Goal: Navigation & Orientation: Find specific page/section

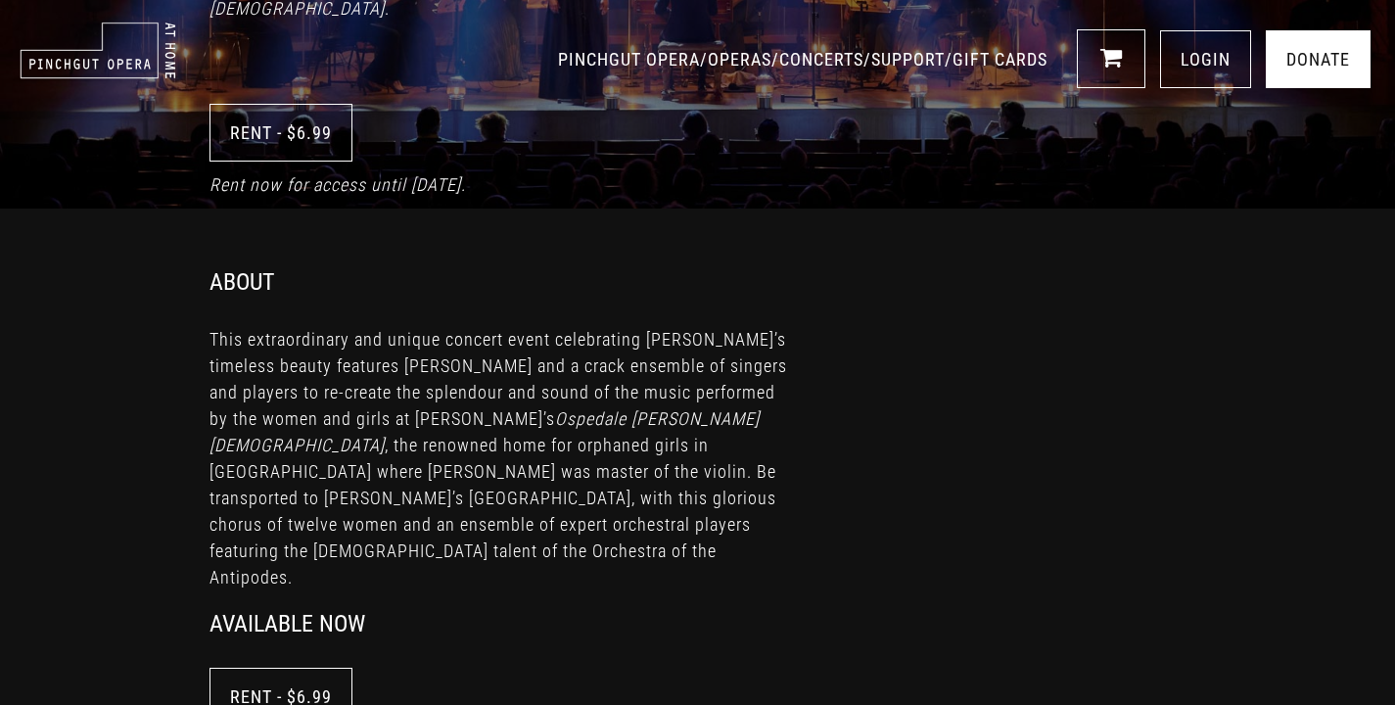
scroll to position [479, 0]
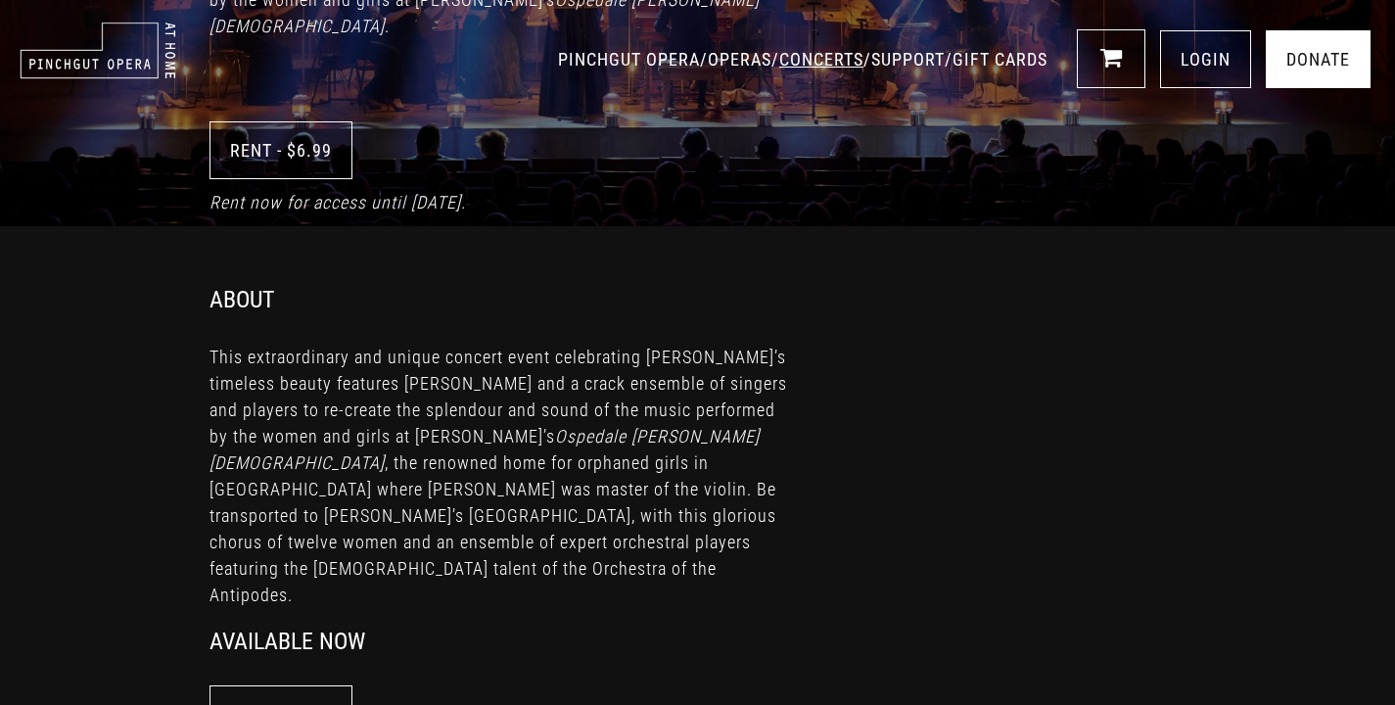
click at [779, 65] on link "CONCERTS" at bounding box center [821, 59] width 84 height 21
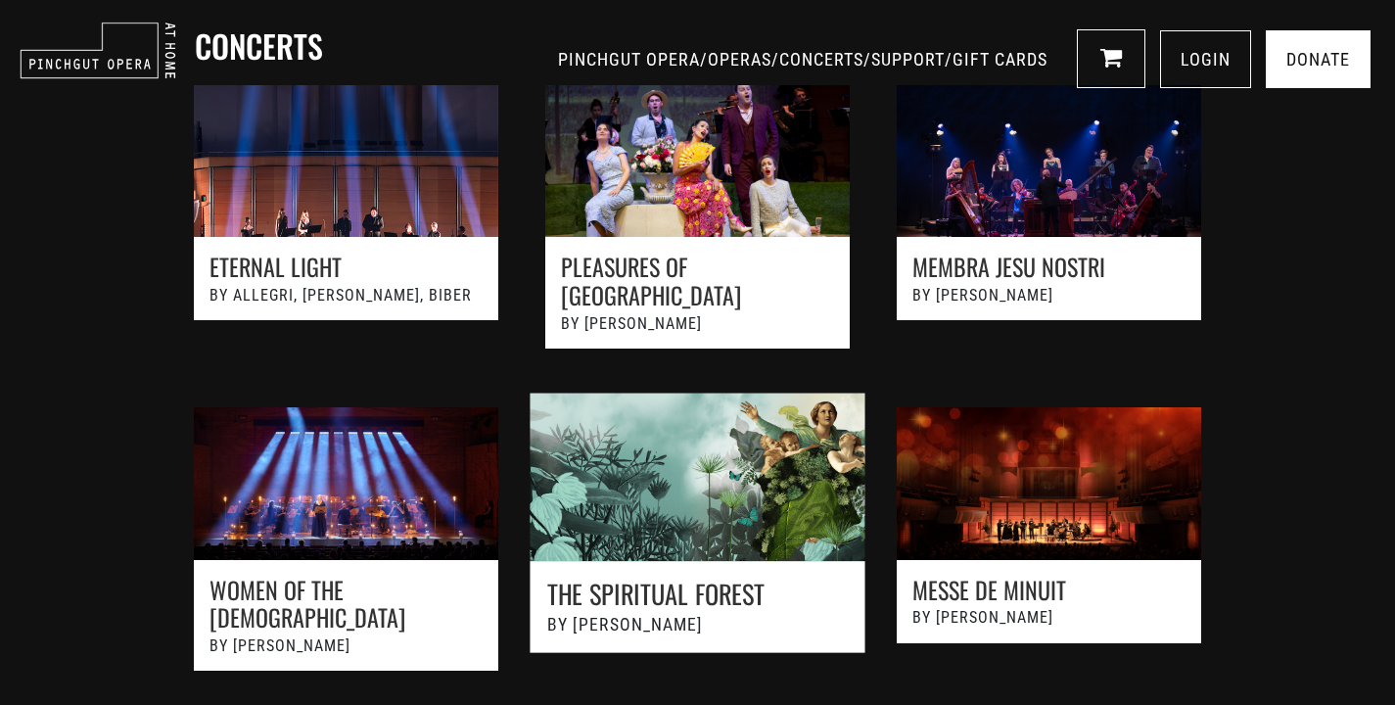
scroll to position [1212, 0]
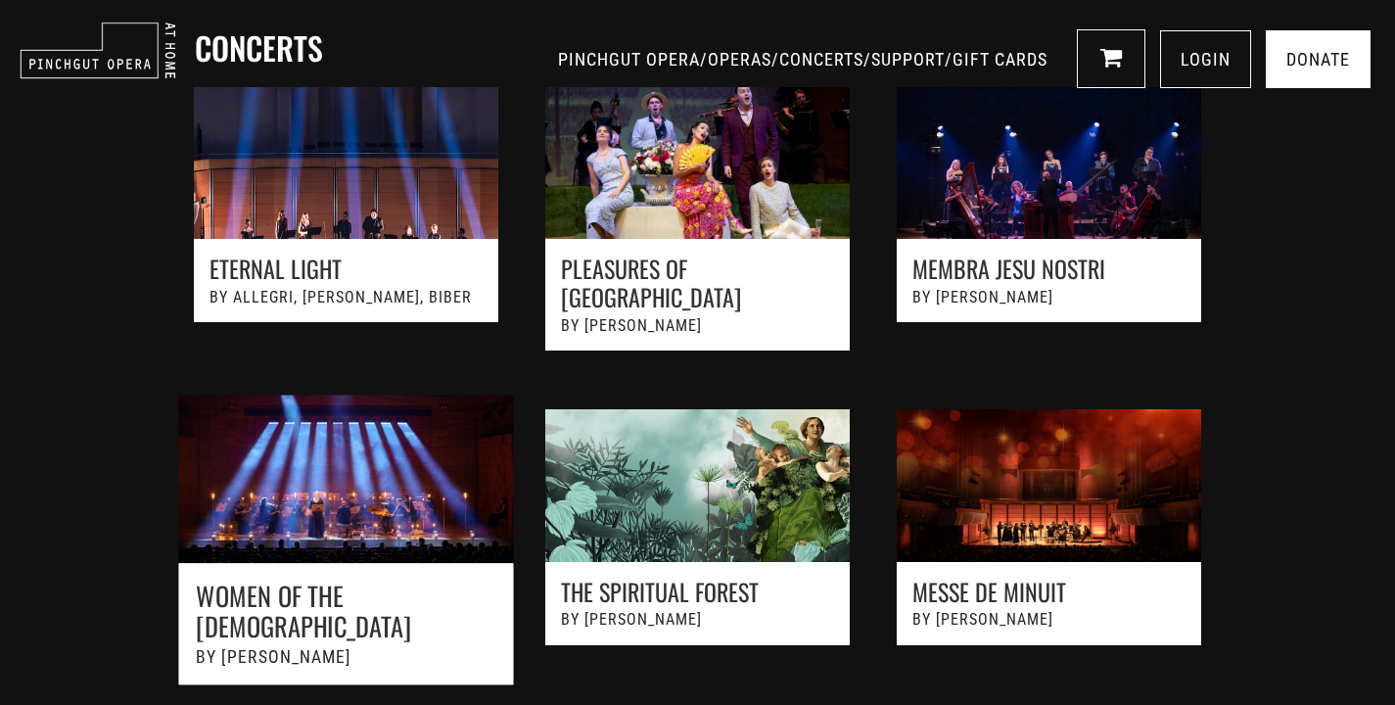
click at [379, 548] on link at bounding box center [346, 551] width 387 height 354
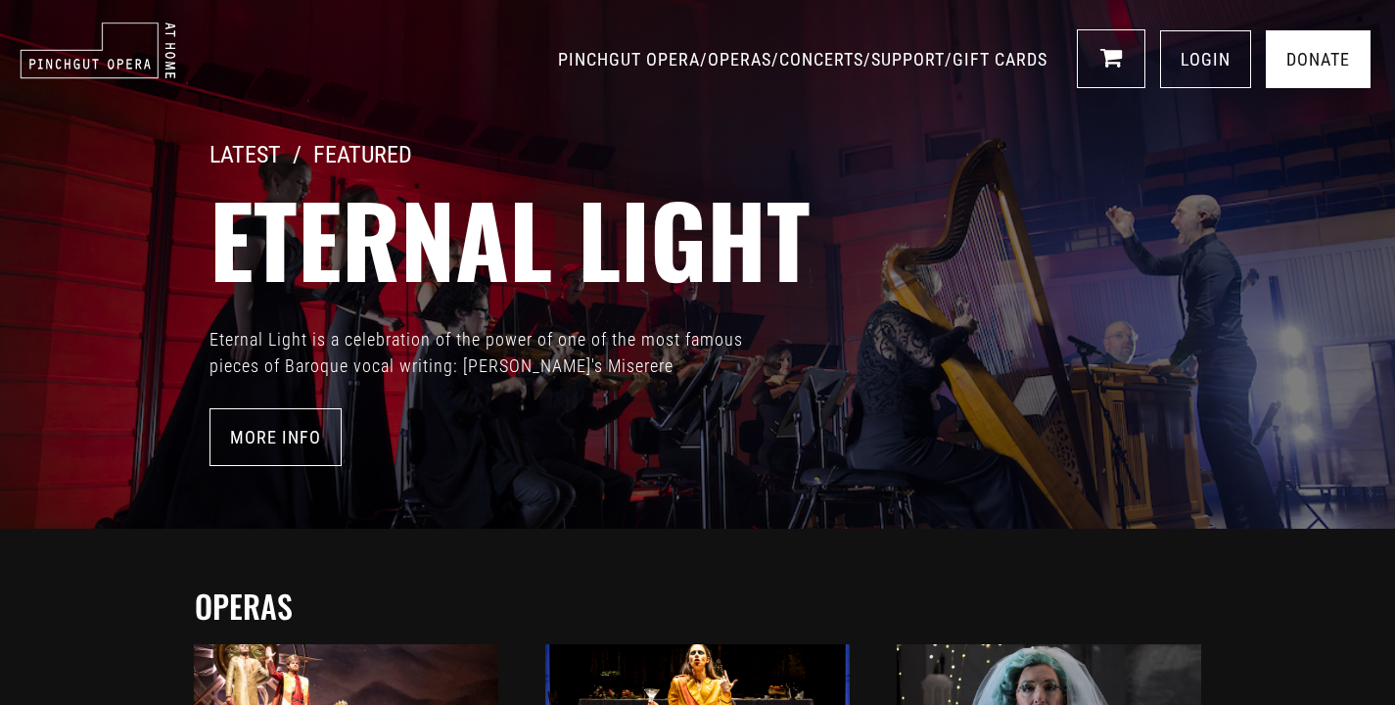
scroll to position [1212, 0]
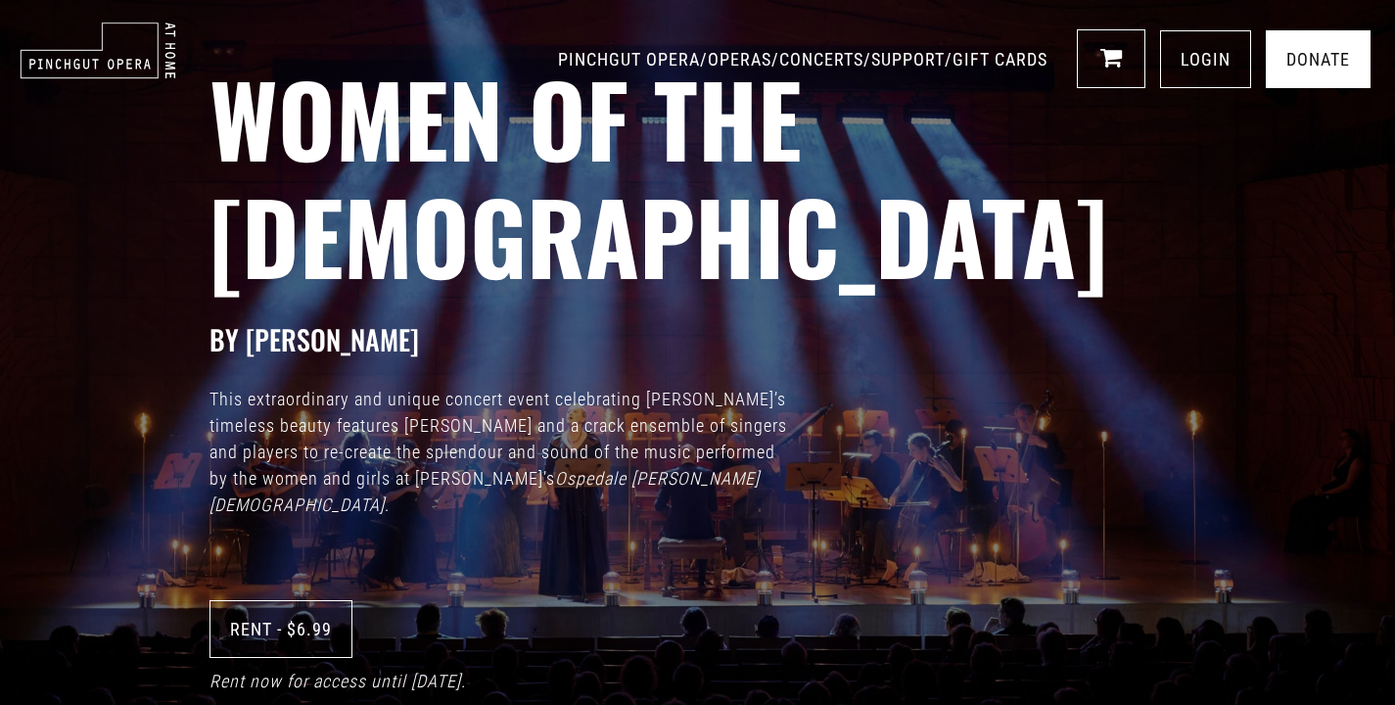
scroll to position [479, 0]
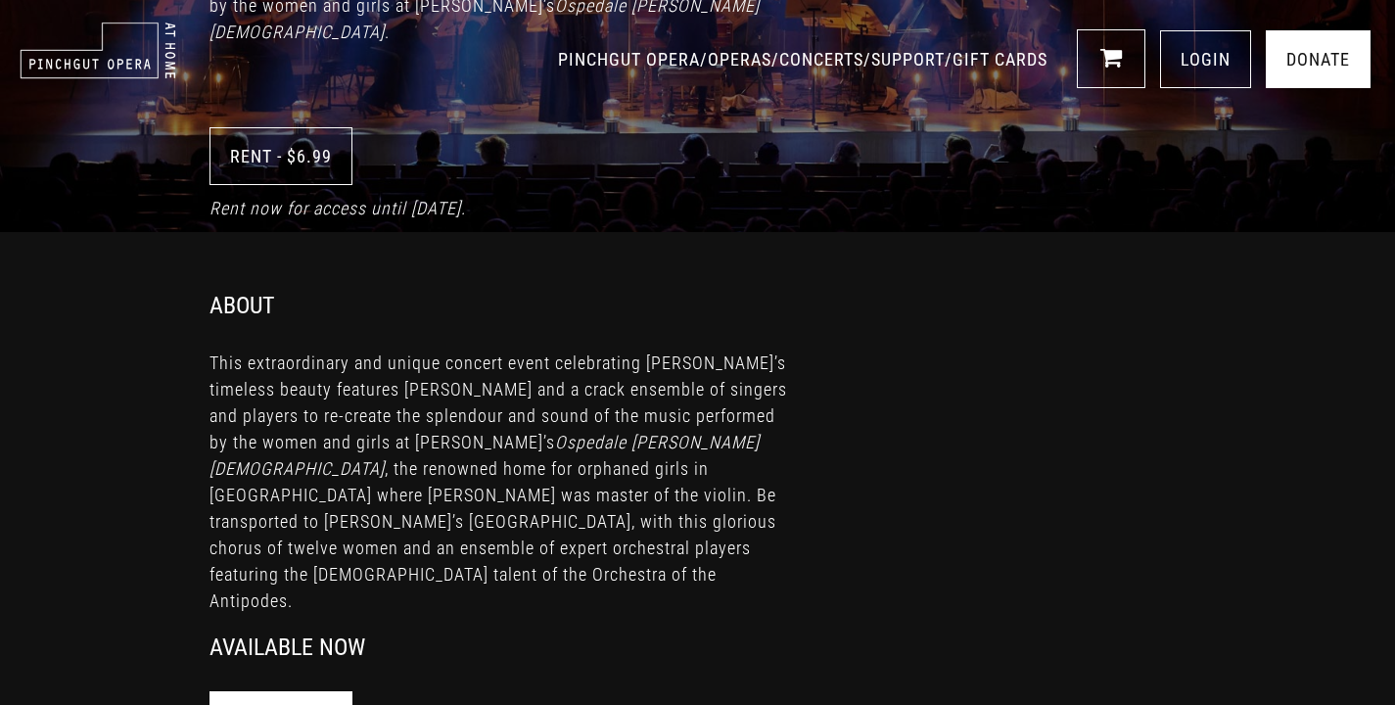
scroll to position [463, 0]
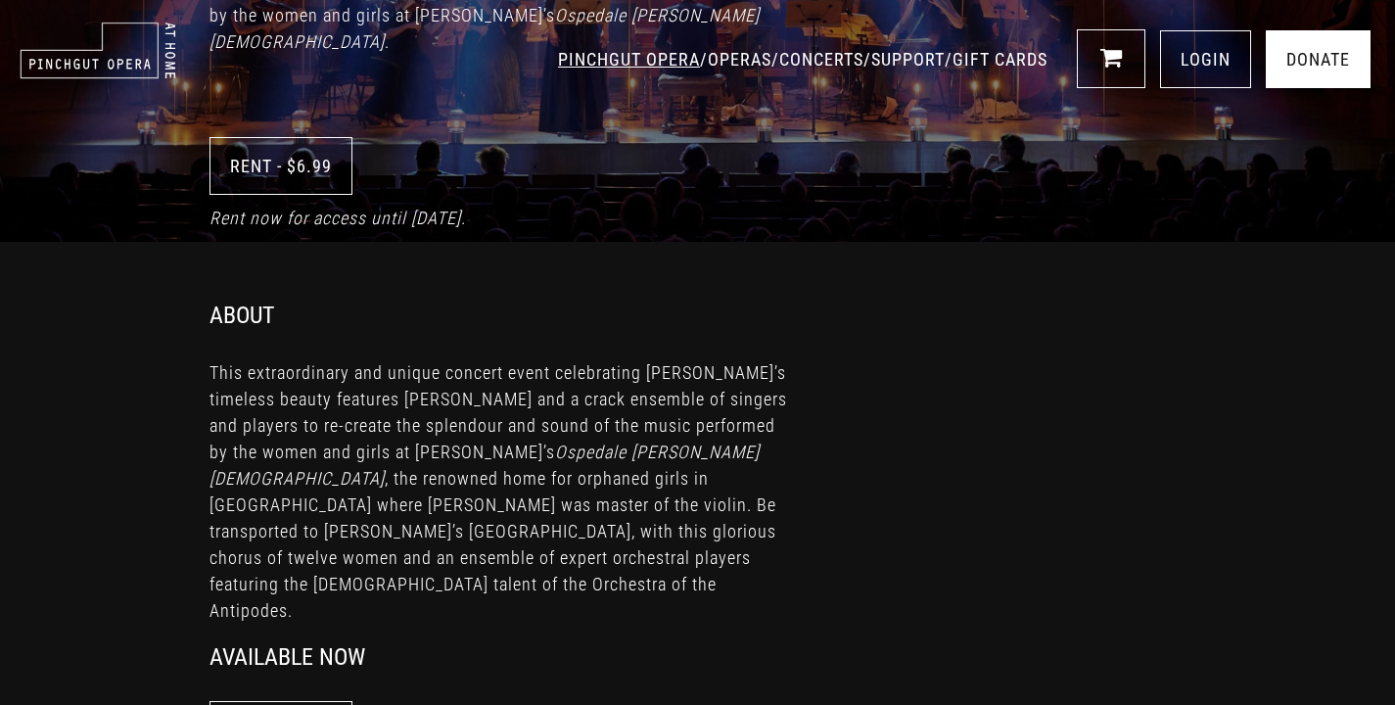
click at [558, 64] on link "PINCHGUT OPERA" at bounding box center [629, 59] width 142 height 21
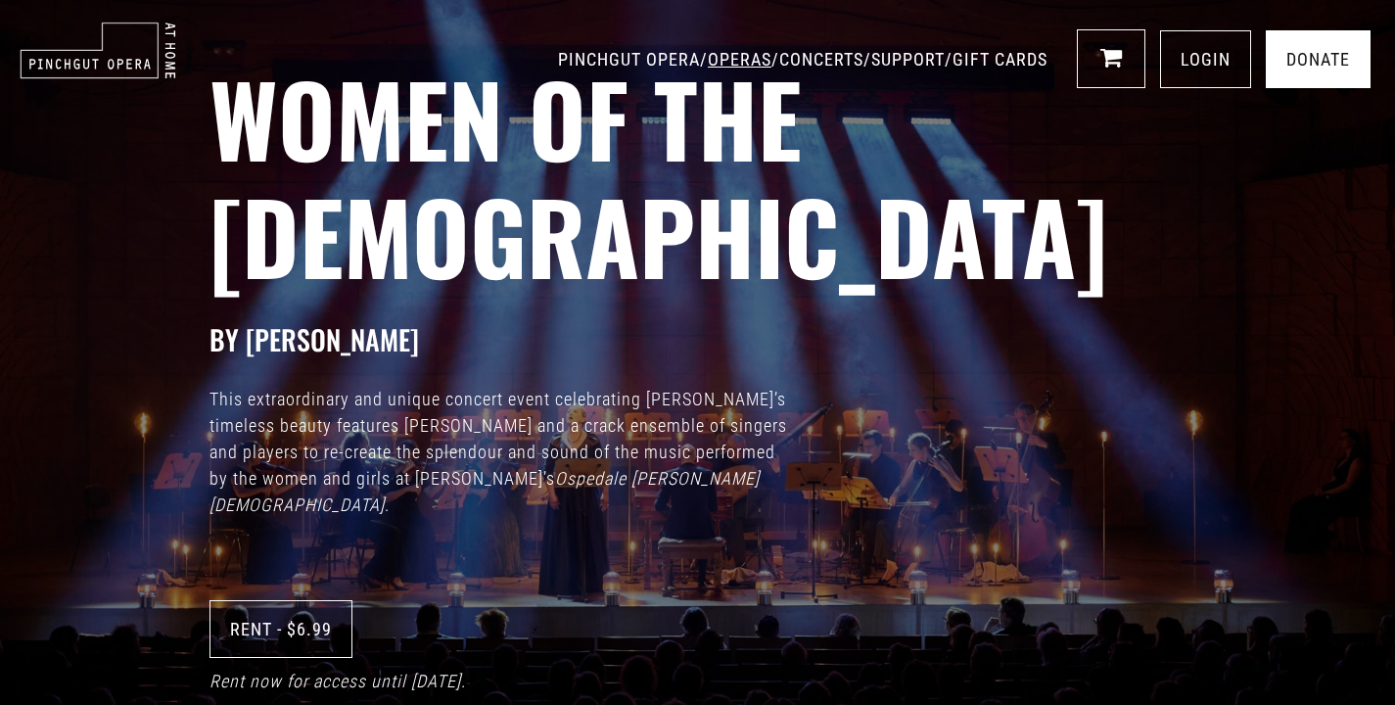
click at [708, 63] on link "OPERAS" at bounding box center [740, 59] width 64 height 21
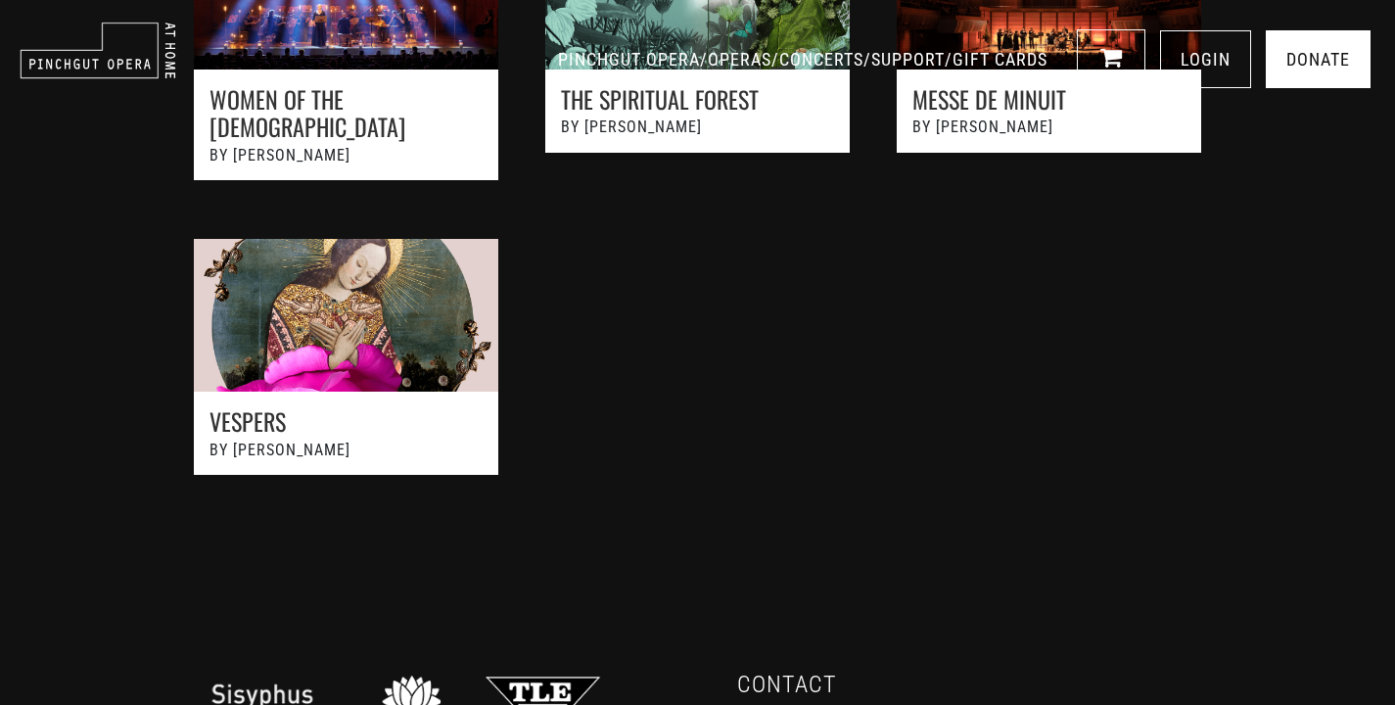
scroll to position [761, 0]
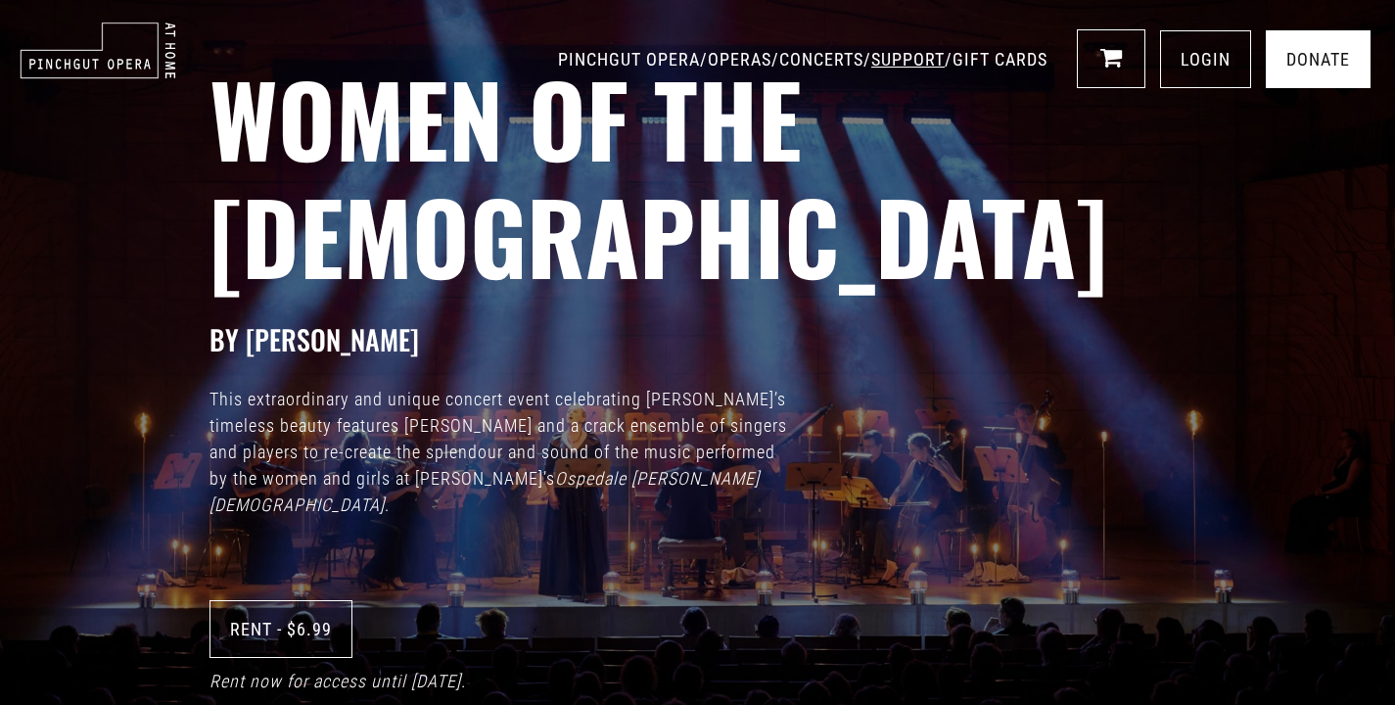
click at [899, 64] on link "SUPPORT" at bounding box center [907, 59] width 73 height 21
